Goal: Complete application form

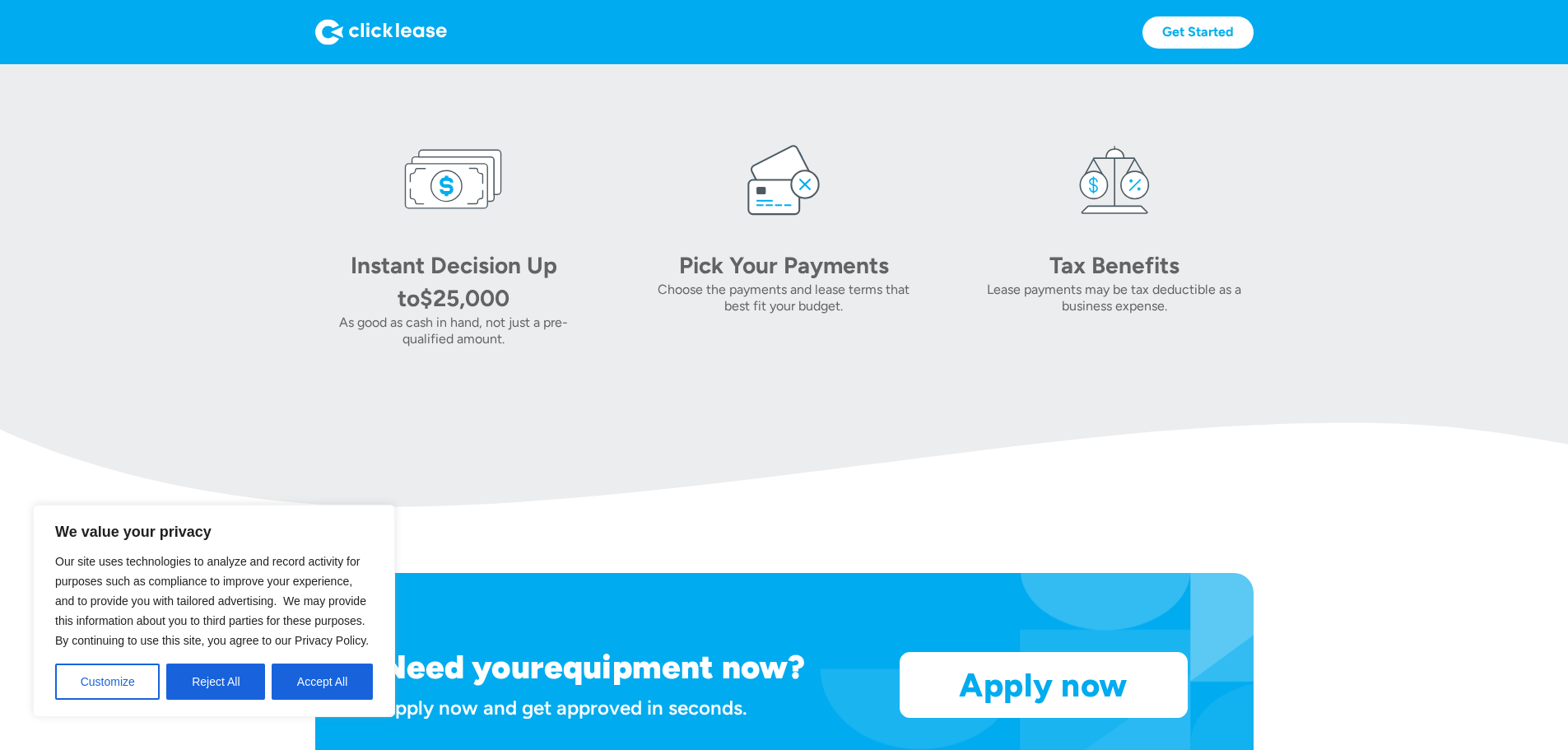
scroll to position [1070, 0]
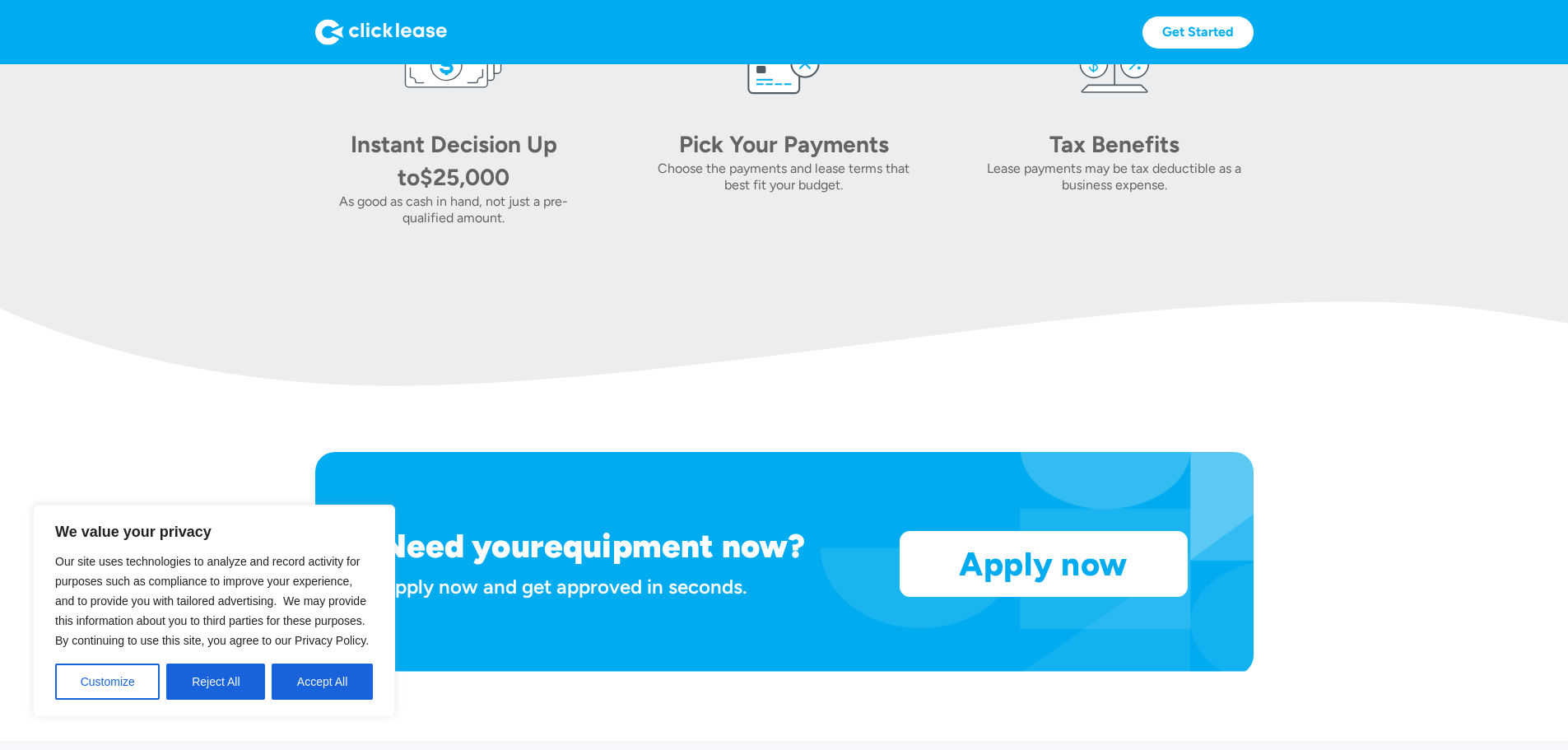
click at [420, 191] on div "$25,000" at bounding box center [465, 177] width 90 height 28
click at [356, 676] on button "Accept All" at bounding box center [321, 681] width 101 height 37
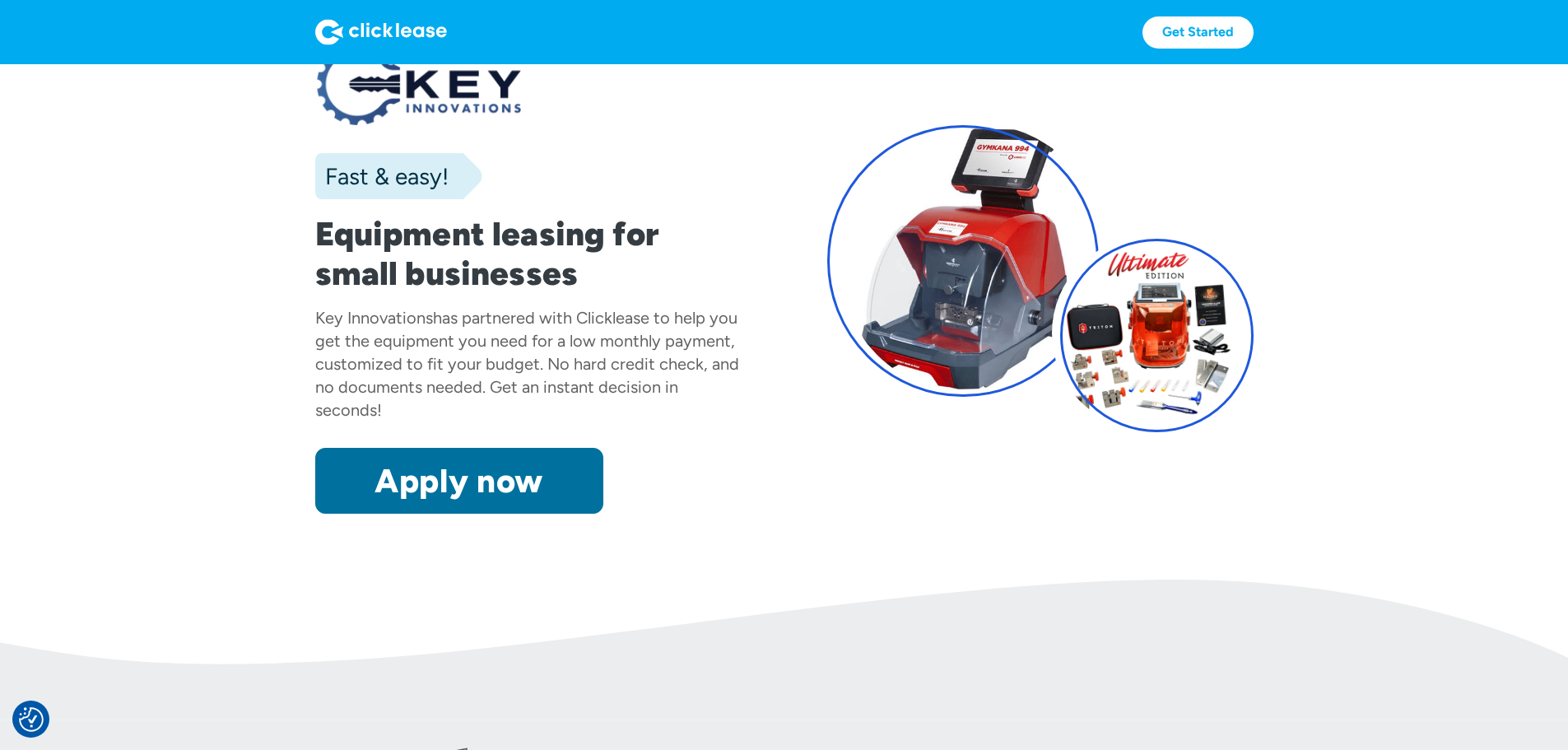
scroll to position [82, 0]
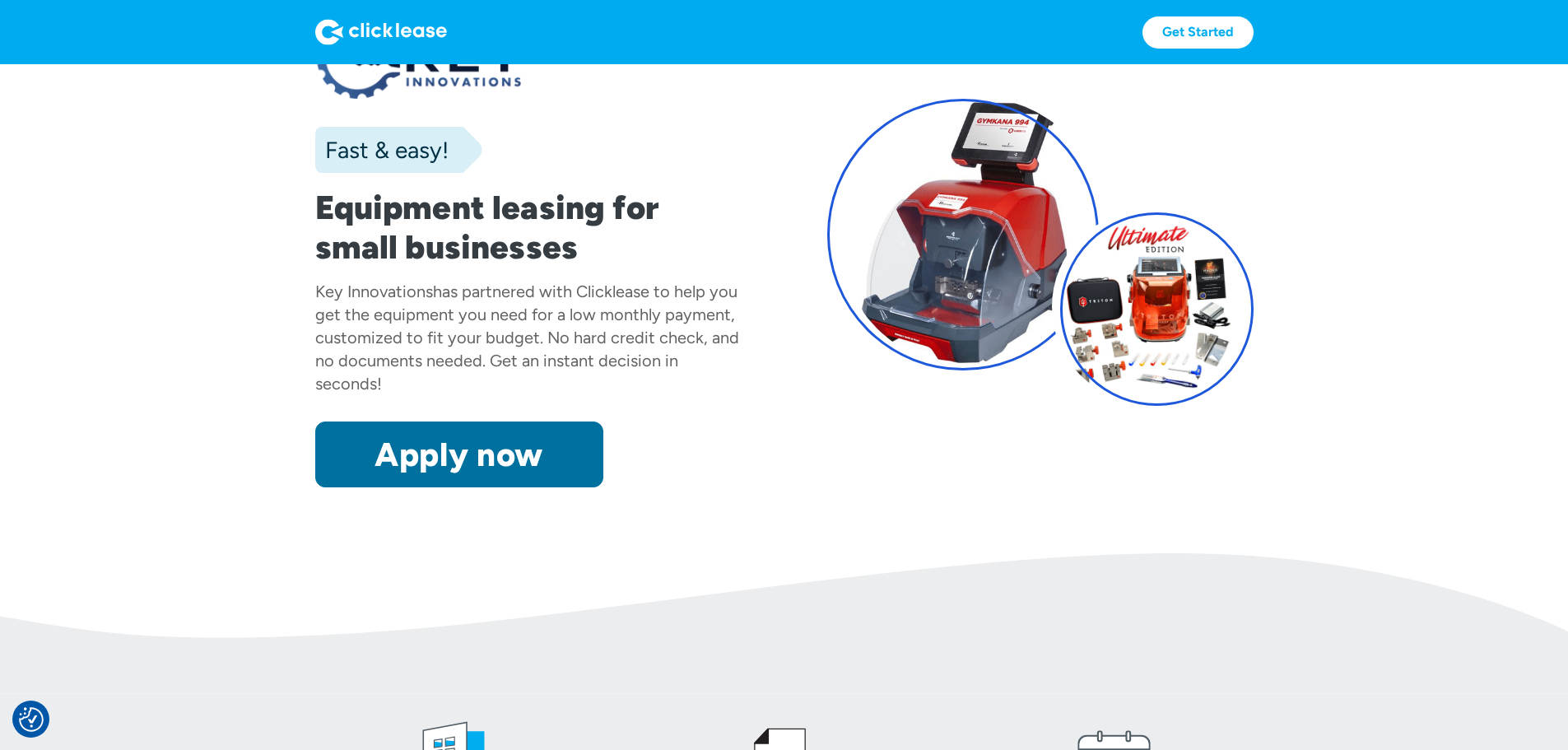
click at [427, 487] on link "Apply now" at bounding box center [459, 454] width 288 height 65
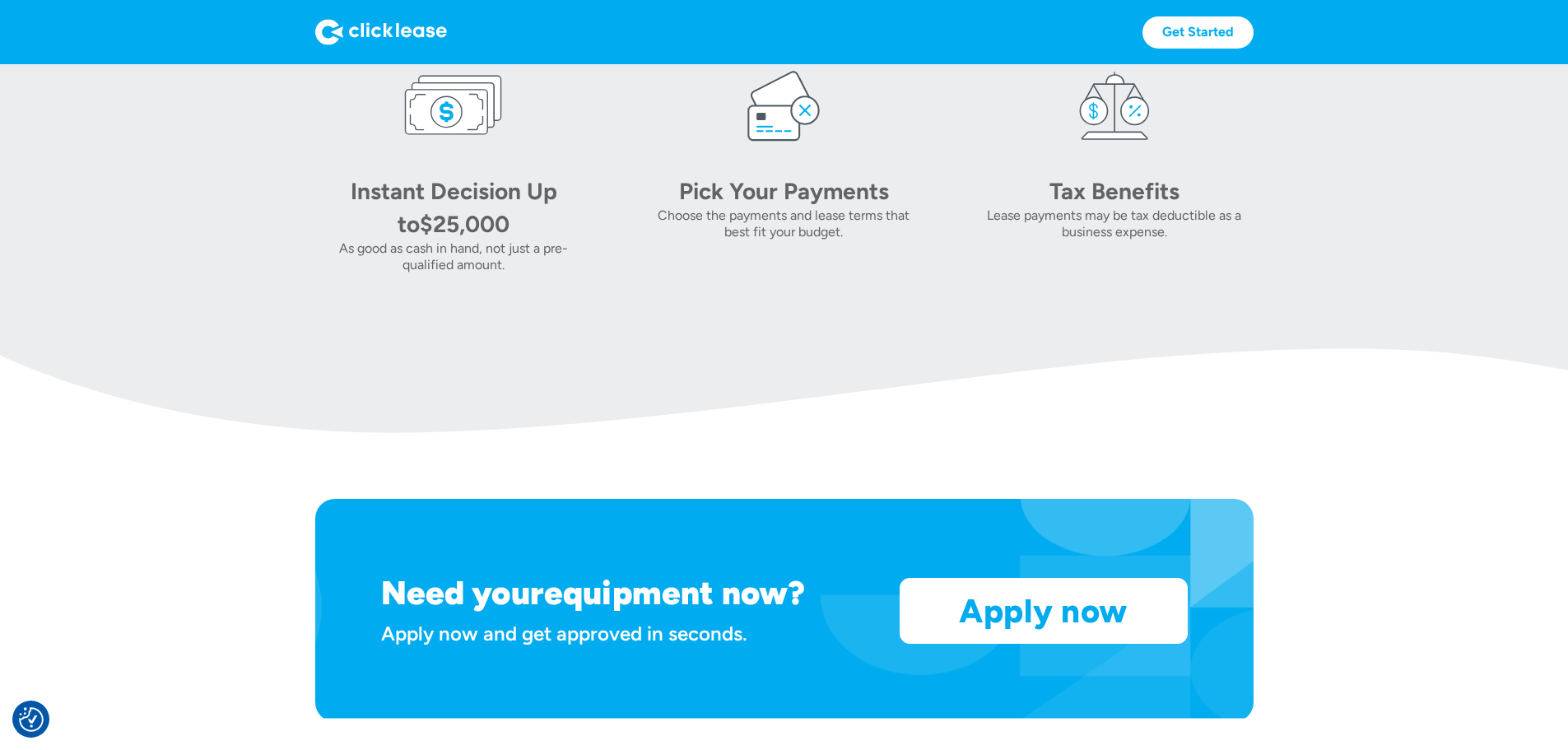
scroll to position [1013, 0]
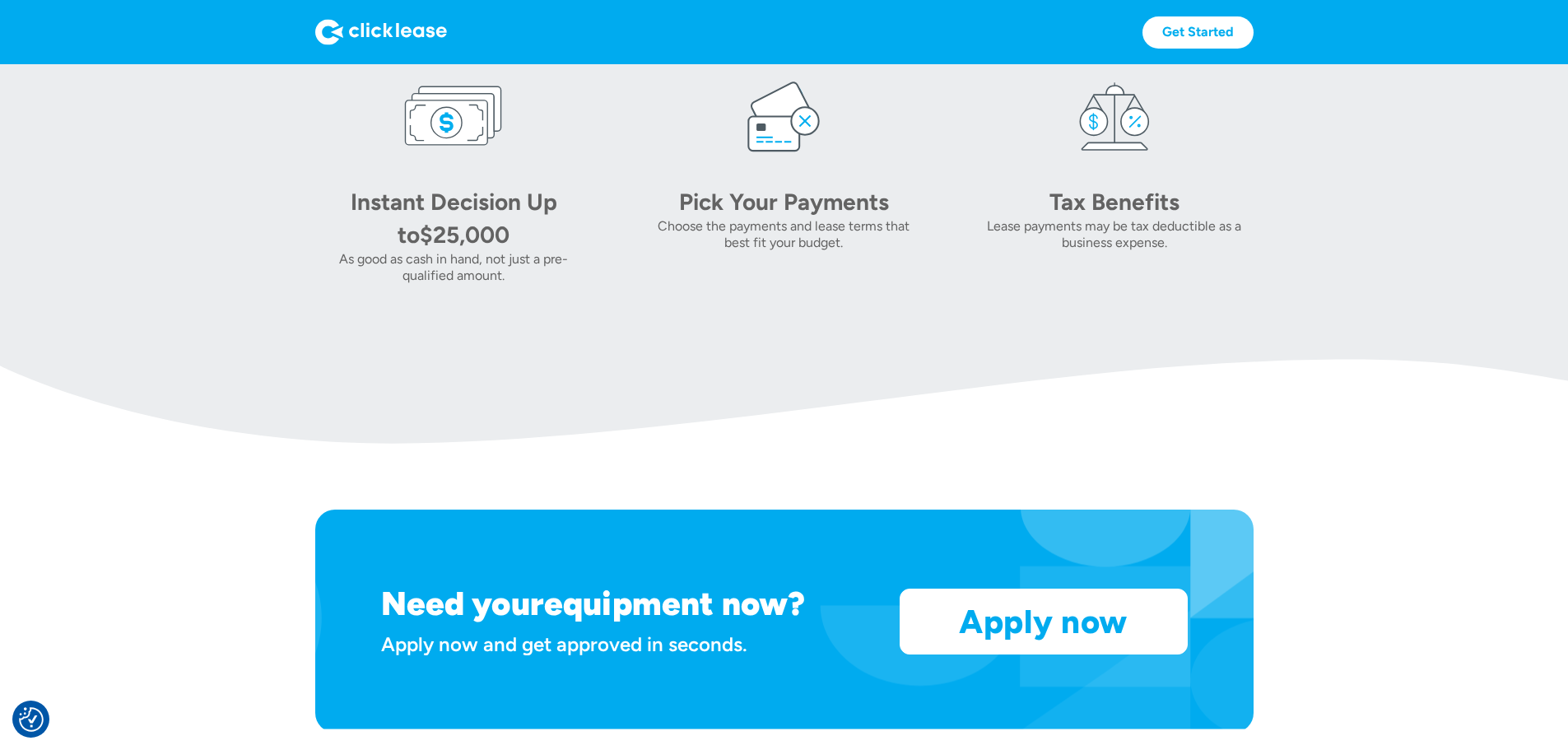
click at [327, 284] on div "As good as cash in hand, not just a pre-qualified amount." at bounding box center [454, 267] width 277 height 33
click at [404, 166] on img at bounding box center [453, 116] width 99 height 99
click at [350, 248] on div "Instant Decision Up to" at bounding box center [453, 219] width 207 height 61
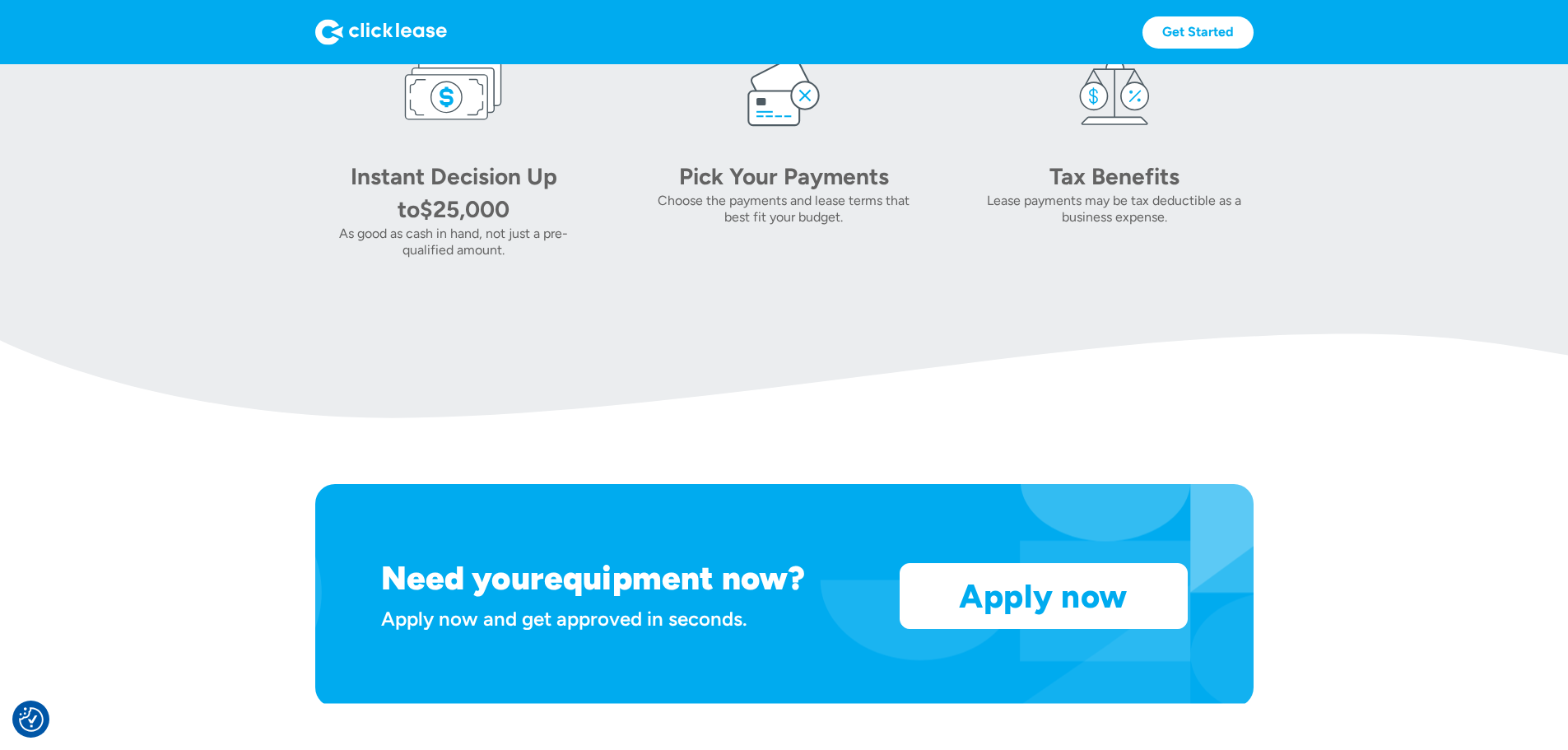
scroll to position [1342, 0]
